Goal: Find specific page/section: Find specific page/section

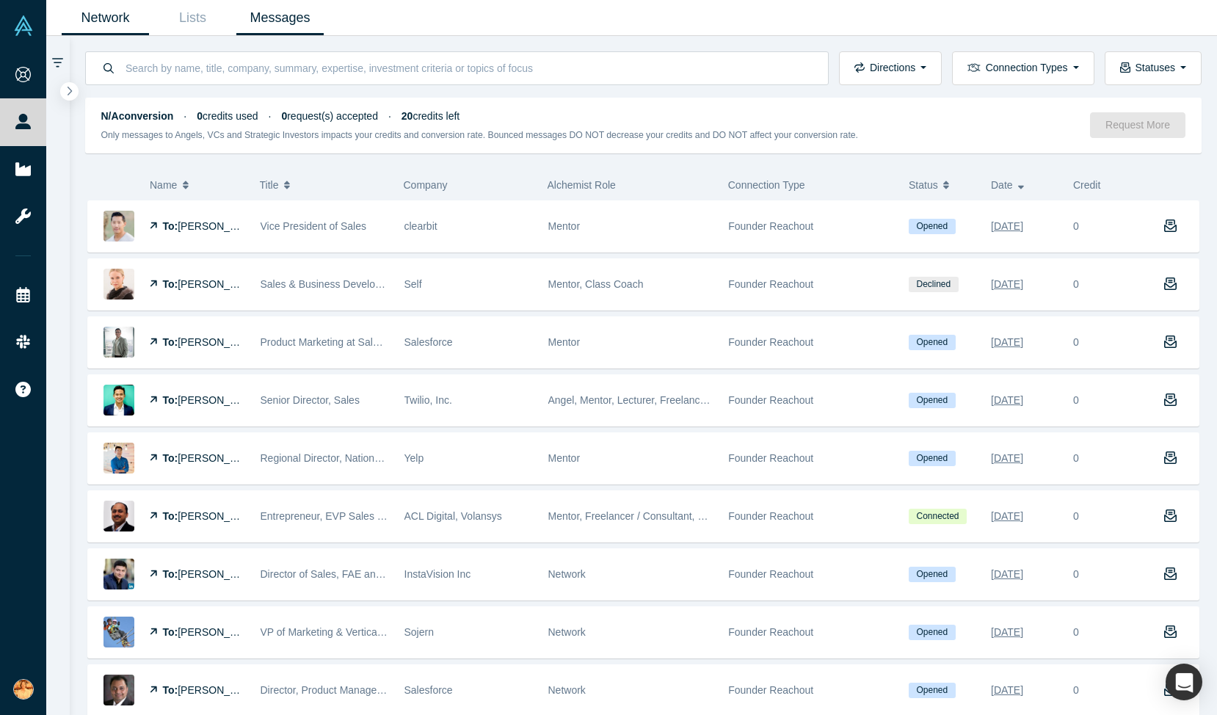
scroll to position [348, 0]
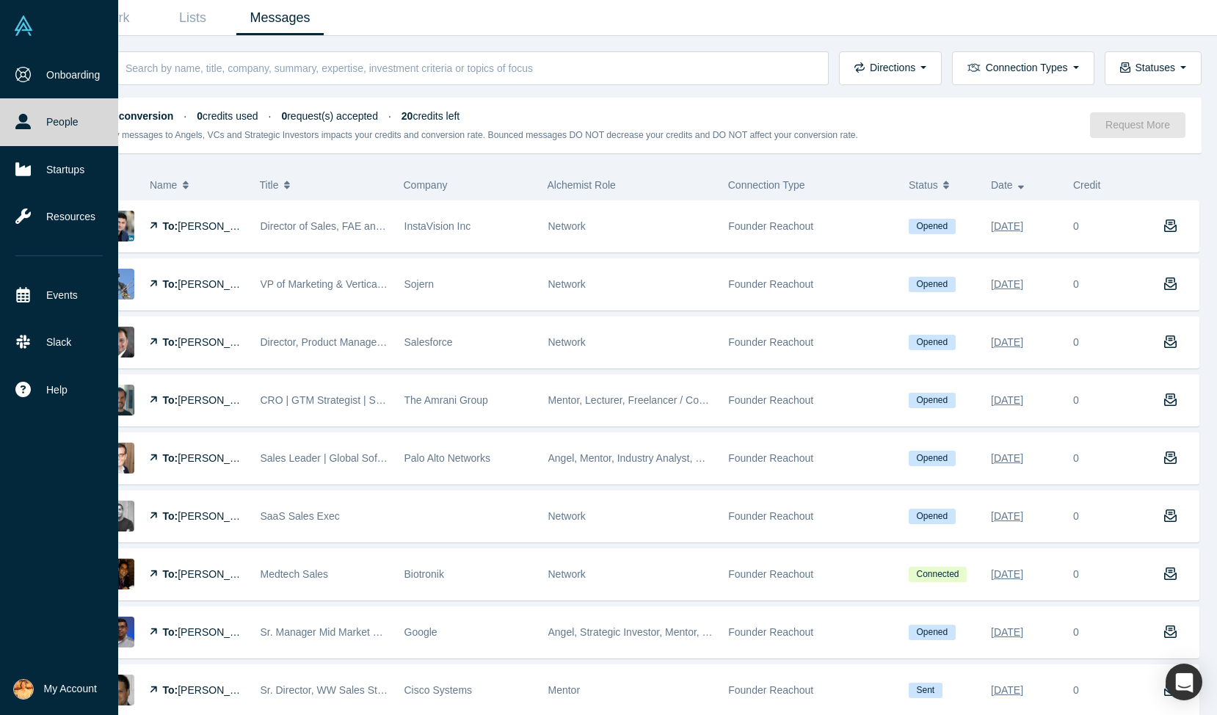
click at [21, 27] on img at bounding box center [23, 25] width 21 height 21
